Goal: Task Accomplishment & Management: Use online tool/utility

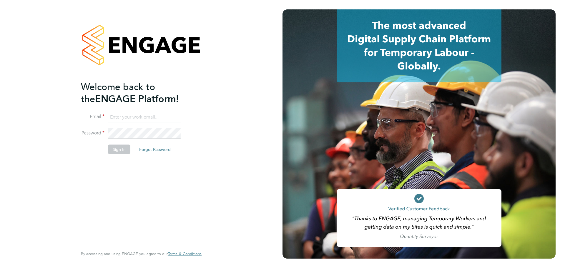
click at [130, 118] on input at bounding box center [144, 117] width 73 height 11
type input "csi.admin@uk.g4s.com"
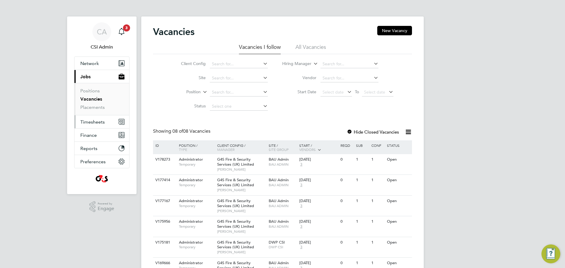
drag, startPoint x: 92, startPoint y: 124, endPoint x: 95, endPoint y: 120, distance: 5.7
click at [93, 124] on button "Timesheets" at bounding box center [101, 121] width 55 height 13
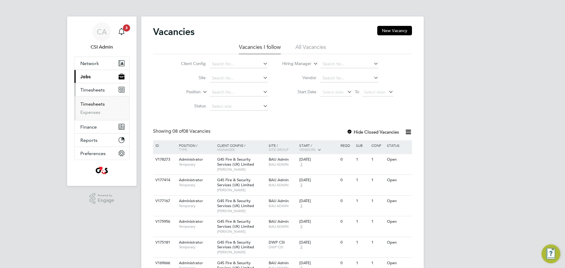
click at [89, 104] on link "Timesheets" at bounding box center [92, 104] width 24 height 6
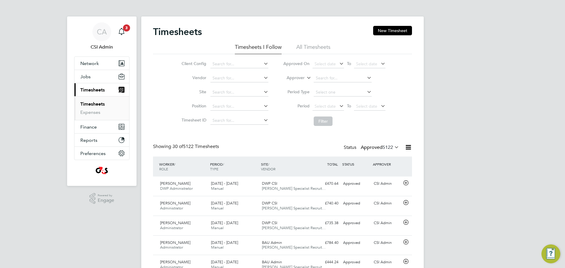
click at [376, 147] on label "Approved 5122" at bounding box center [380, 147] width 38 height 6
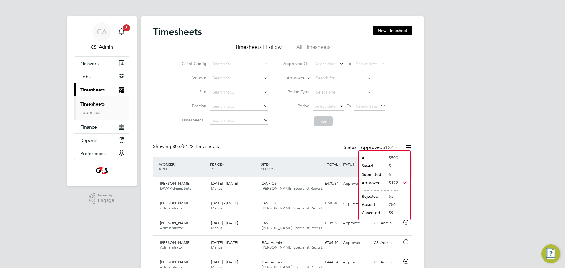
click at [376, 147] on label "Approved 5122" at bounding box center [380, 147] width 38 height 6
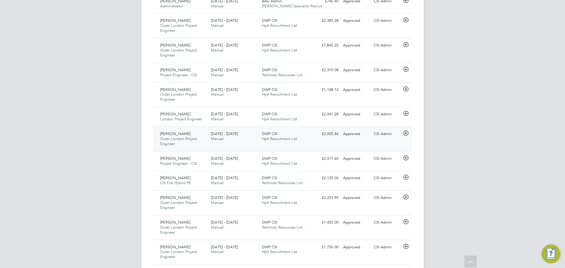
click at [181, 136] on span "Outer London Project Engineer" at bounding box center [178, 141] width 37 height 10
